Goal: Check status: Check status

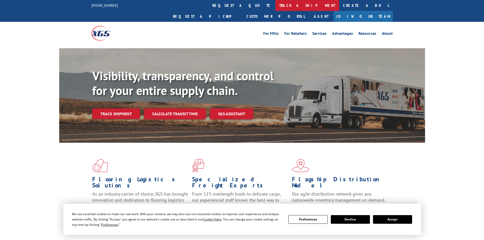
click at [275, 7] on link "track a shipment" at bounding box center [307, 5] width 64 height 11
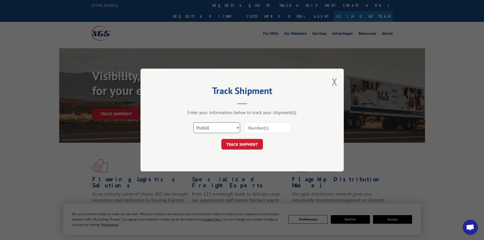
click at [209, 126] on select "Select category... Probill BOL PO" at bounding box center [216, 127] width 47 height 11
select select "bol"
click at [193, 122] on select "Select category... Probill BOL PO" at bounding box center [216, 127] width 47 height 11
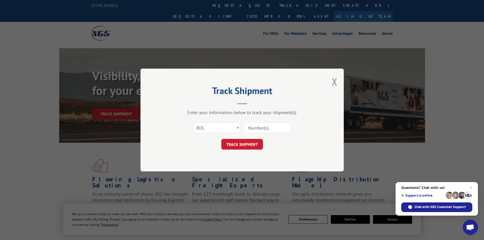
click at [262, 124] on input at bounding box center [267, 127] width 47 height 11
paste input "5286162"
type input "5286162"
click at [247, 143] on button "TRACK SHIPMENT" at bounding box center [242, 144] width 42 height 11
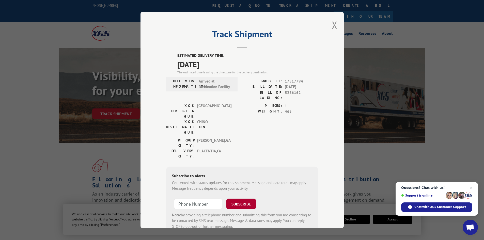
click at [244, 199] on button "SUBSCRIBE" at bounding box center [240, 204] width 29 height 11
drag, startPoint x: 334, startPoint y: 28, endPoint x: 332, endPoint y: 27, distance: 2.7
click at [334, 28] on button "Close modal" at bounding box center [335, 24] width 6 height 13
